Goal: Entertainment & Leisure: Consume media (video, audio)

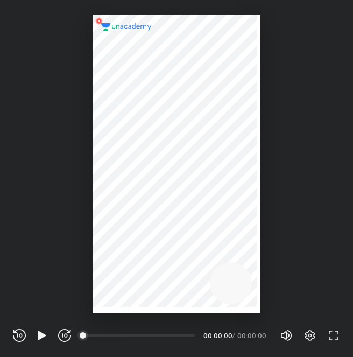
scroll to position [357, 353]
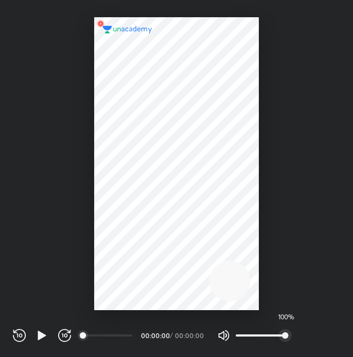
click at [283, 336] on span "100%" at bounding box center [285, 335] width 6 height 6
click at [37, 335] on icon "button" at bounding box center [42, 335] width 13 height 13
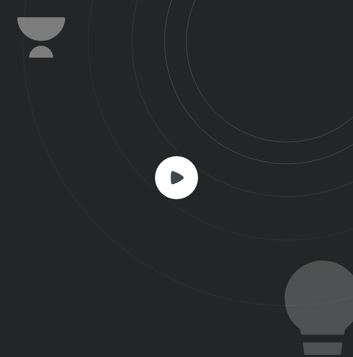
click at [168, 192] on rect at bounding box center [176, 177] width 43 height 43
click at [175, 182] on icon at bounding box center [177, 177] width 13 height 13
click at [178, 164] on rect at bounding box center [176, 177] width 43 height 43
click at [178, 250] on icon at bounding box center [188, 153] width 330 height 306
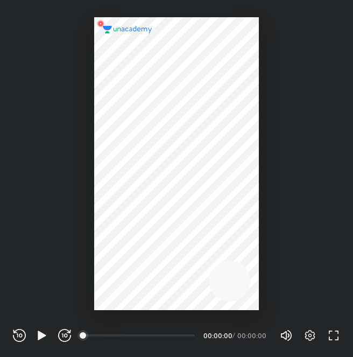
scroll to position [357, 353]
click at [45, 336] on icon "button" at bounding box center [42, 335] width 13 height 13
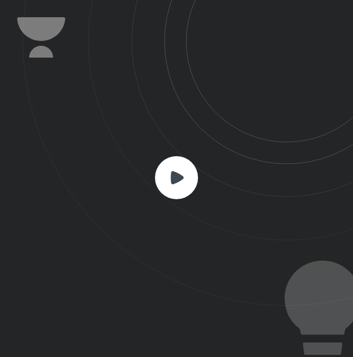
click at [168, 190] on rect at bounding box center [176, 177] width 43 height 43
click at [175, 178] on icon at bounding box center [177, 177] width 13 height 13
click at [179, 171] on rect at bounding box center [176, 177] width 43 height 43
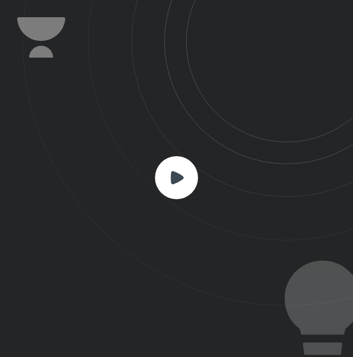
click at [179, 171] on rect at bounding box center [176, 177] width 43 height 43
click at [167, 172] on rect at bounding box center [176, 177] width 43 height 43
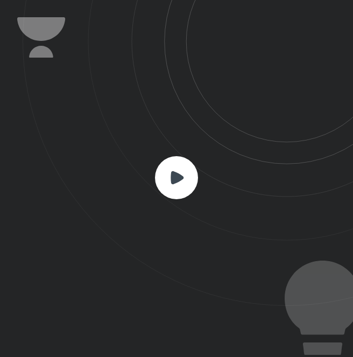
click at [167, 172] on rect at bounding box center [176, 177] width 43 height 43
click at [185, 178] on rect at bounding box center [176, 177] width 43 height 43
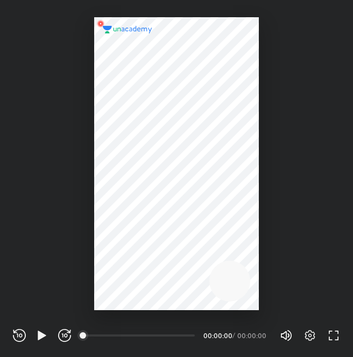
scroll to position [357, 353]
click at [36, 336] on icon "button" at bounding box center [42, 335] width 13 height 13
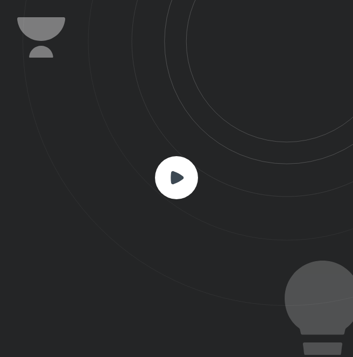
click at [181, 170] on rect at bounding box center [176, 177] width 43 height 43
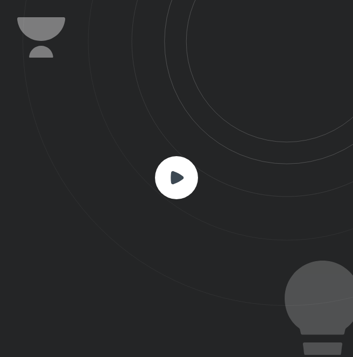
click at [181, 170] on rect at bounding box center [176, 177] width 43 height 43
